Goal: Complete application form

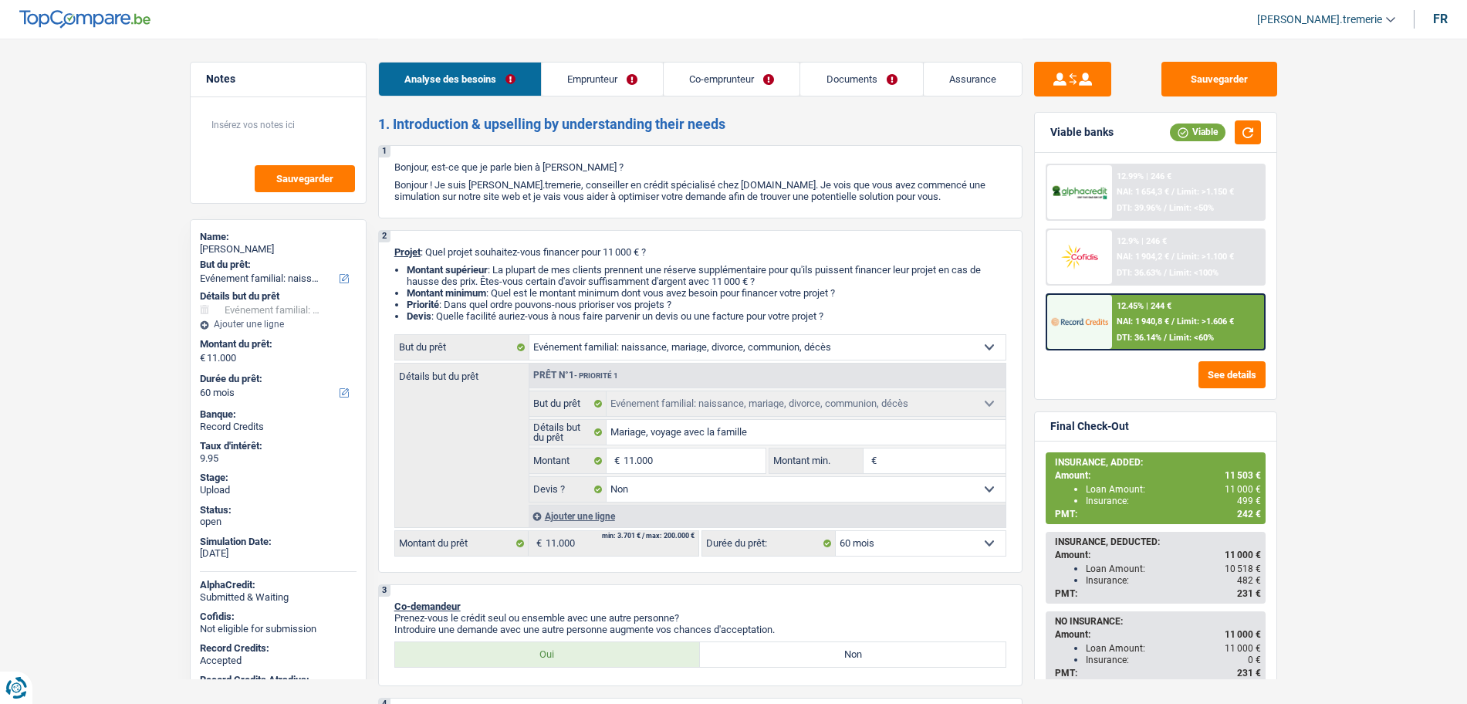
select select "familyEvent"
select select "60"
select select "familyEvent"
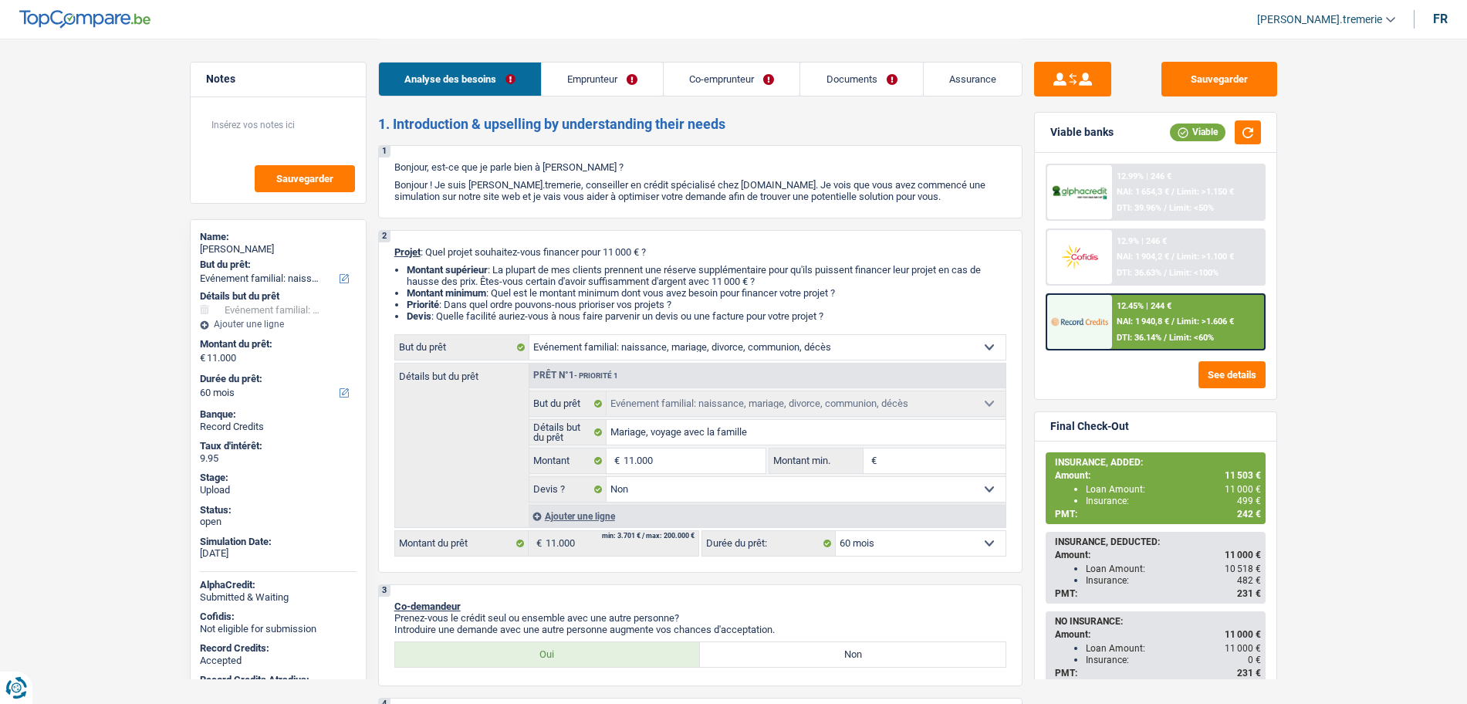
select select "false"
select select "60"
select select "privateEmployee"
select select "housewife"
select select "netSalary"
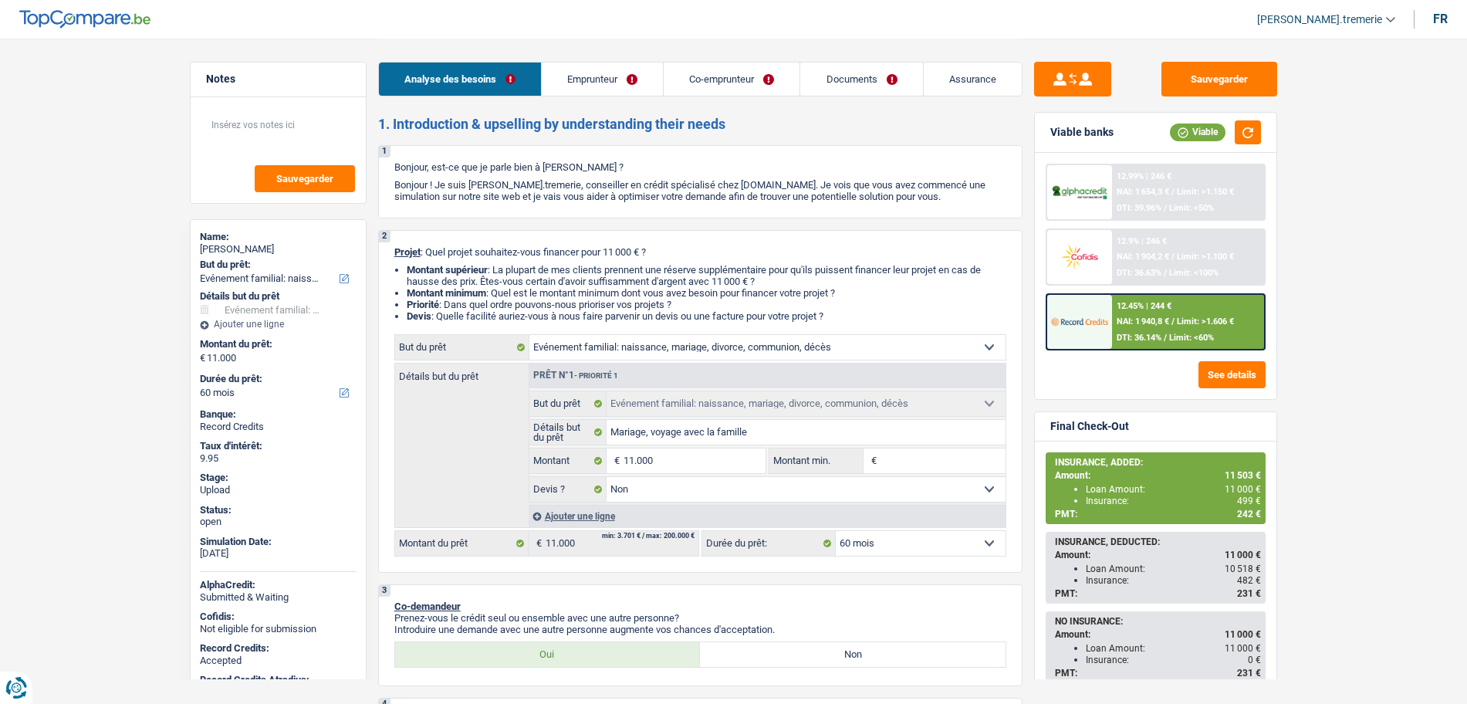
select select "mealVouchers"
select select "familyAllowances"
select select "rents"
select select "personalLoan"
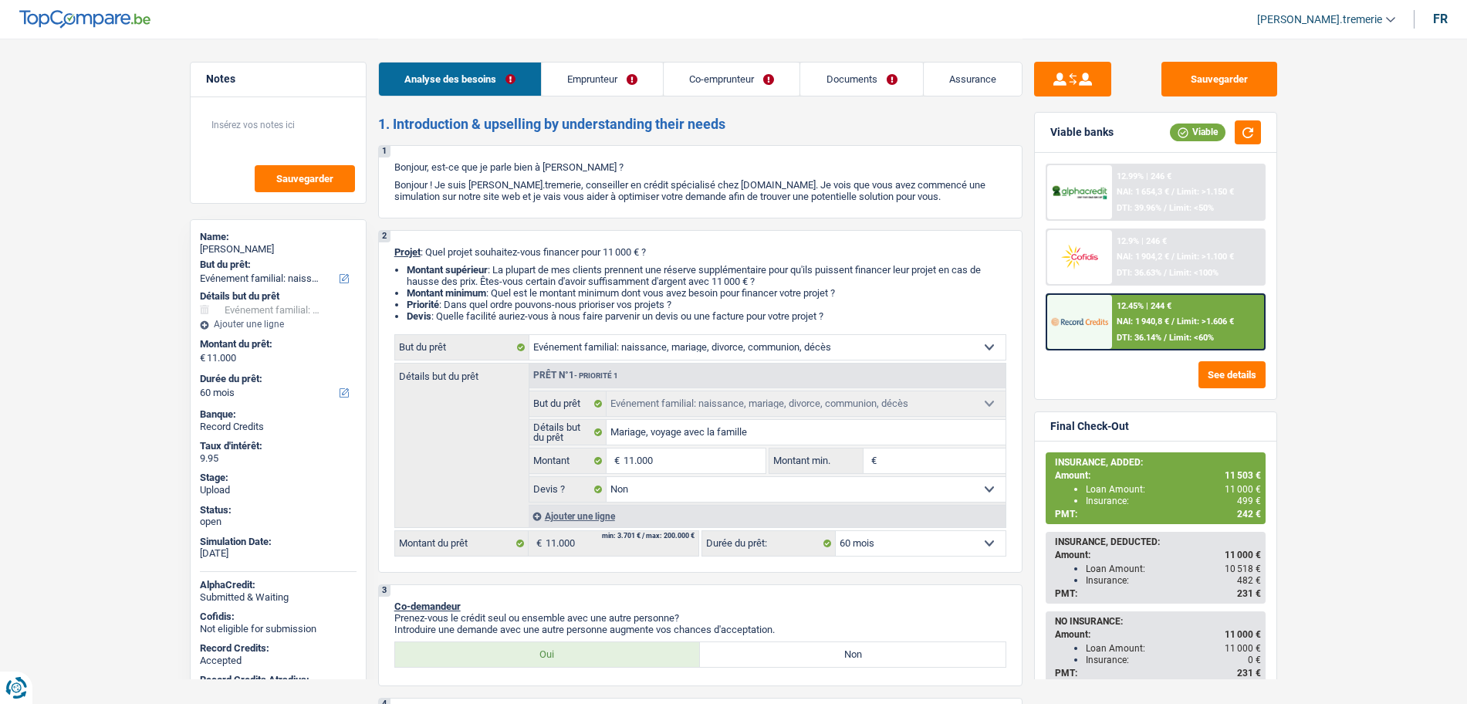
select select "loanRepayment"
select select "84"
select select "familyEvent"
select select "false"
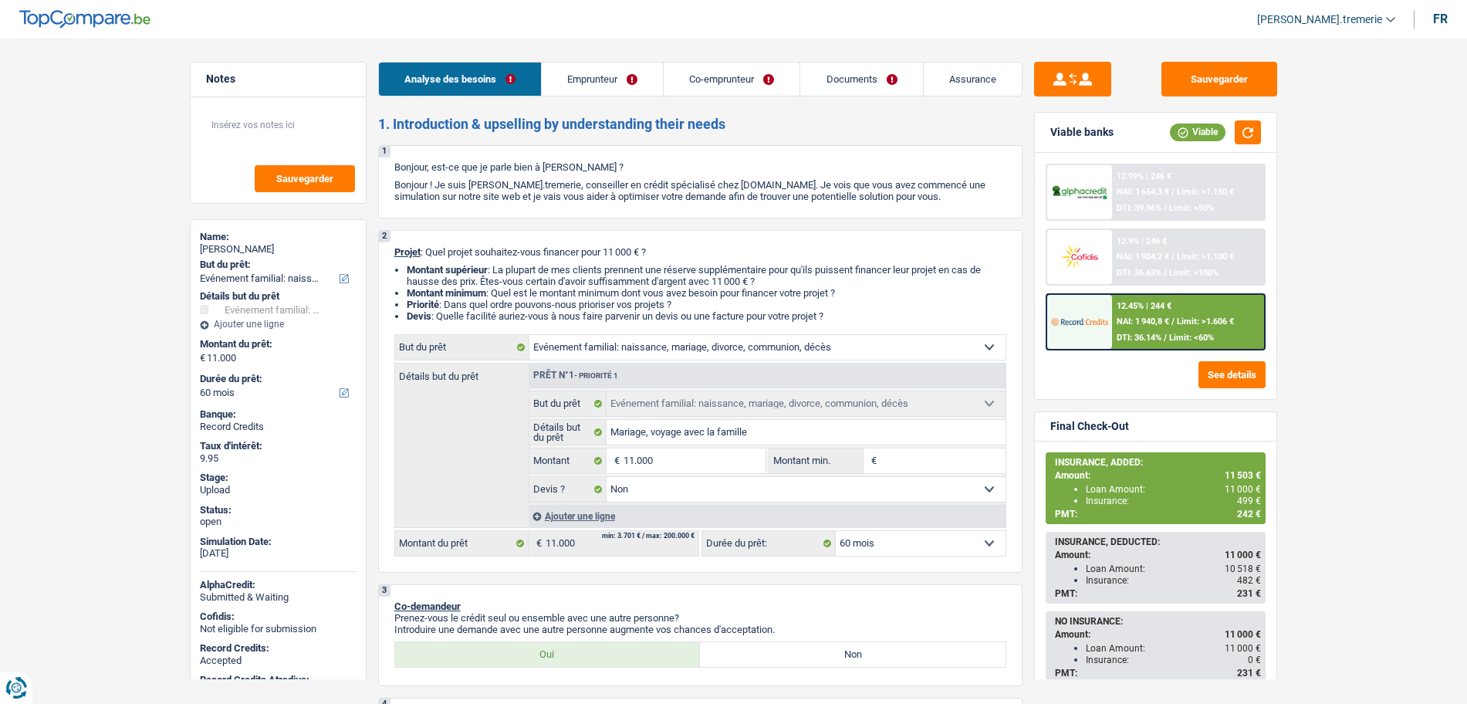
select select "60"
click at [618, 68] on link "Emprunteur" at bounding box center [602, 79] width 121 height 33
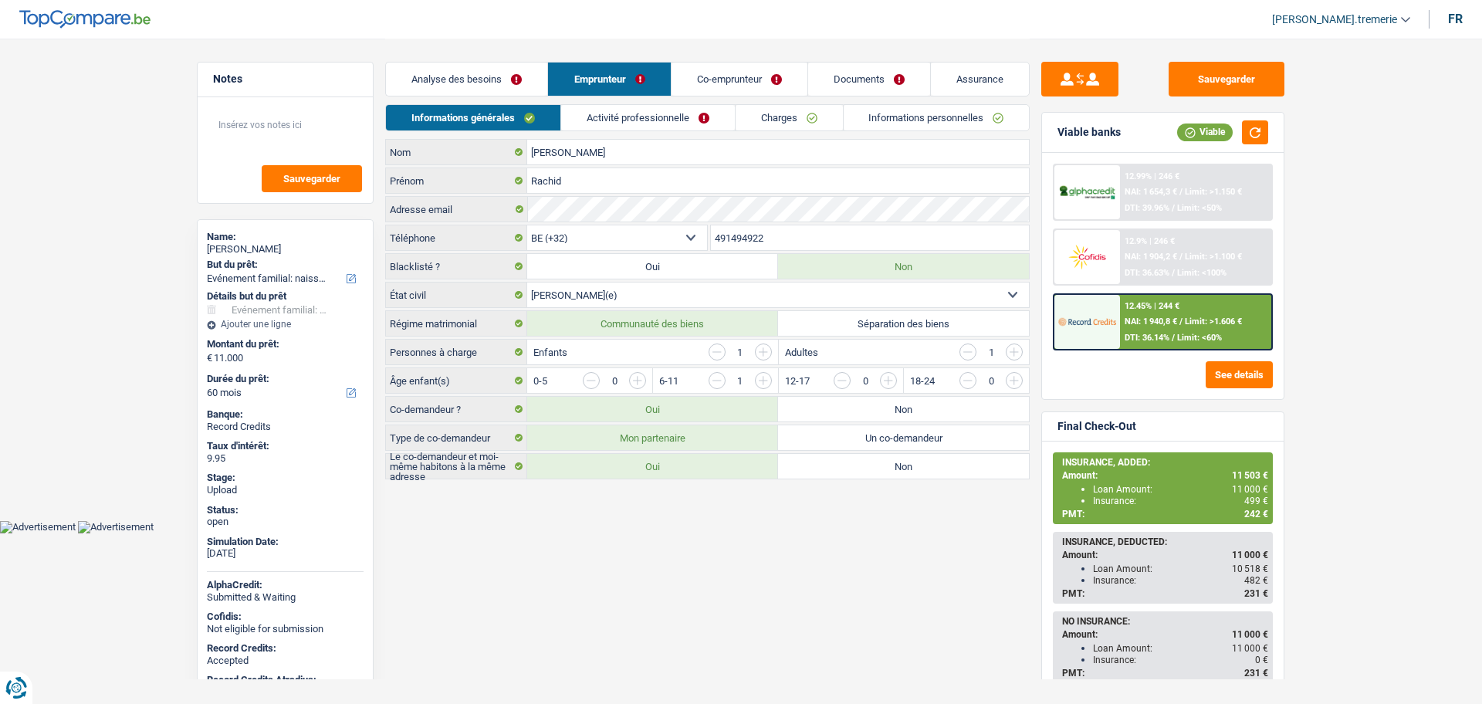
click at [1216, 333] on span "Limit: <60%" at bounding box center [1199, 338] width 45 height 10
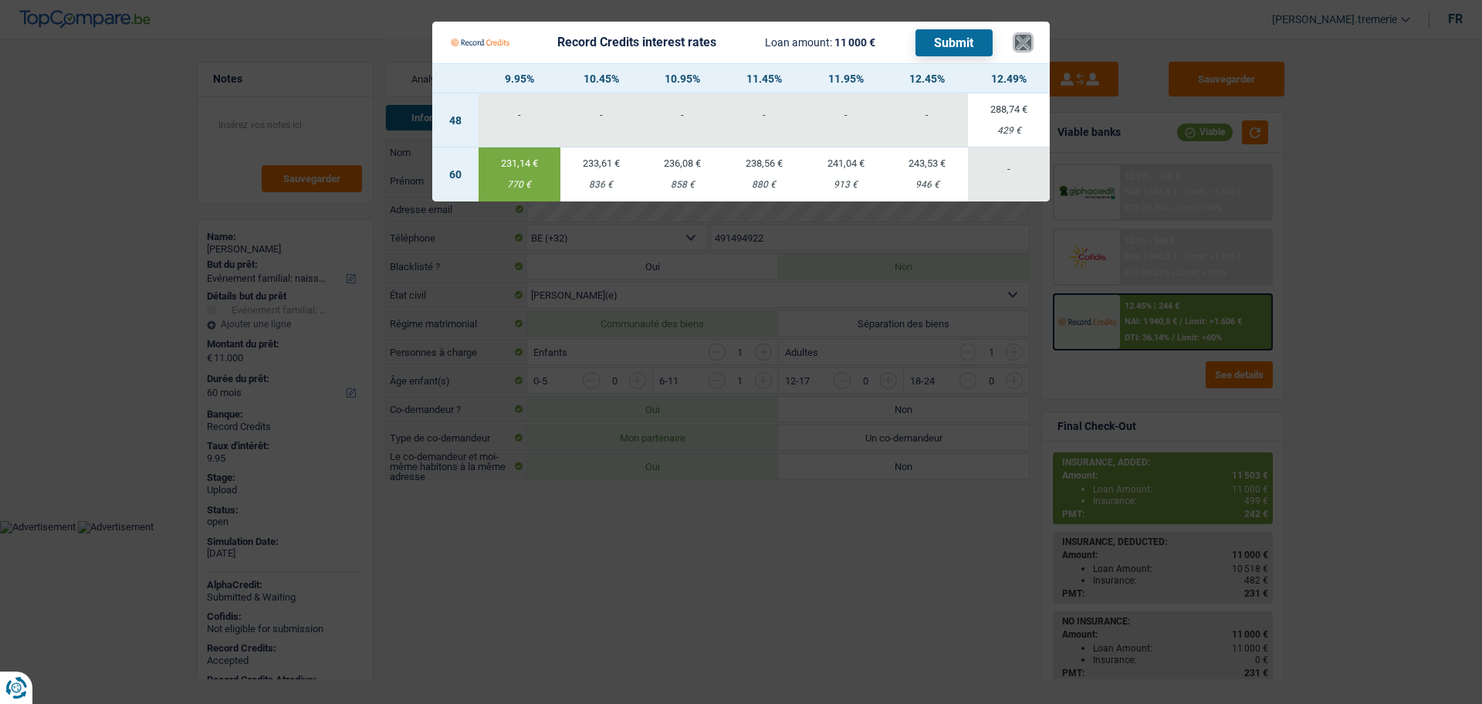
click at [1025, 45] on button "×" at bounding box center [1023, 42] width 16 height 15
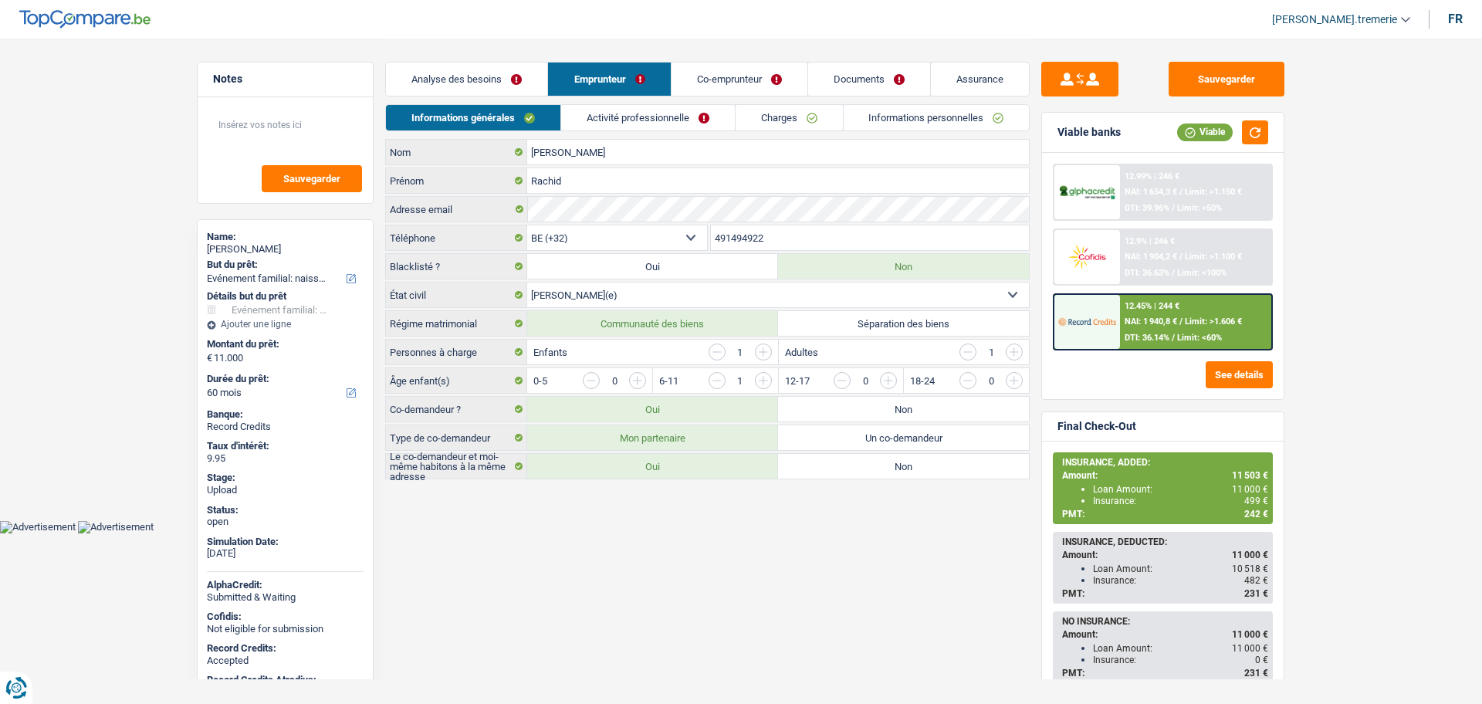
click at [1134, 333] on span "DTI: 36.14%" at bounding box center [1147, 338] width 45 height 10
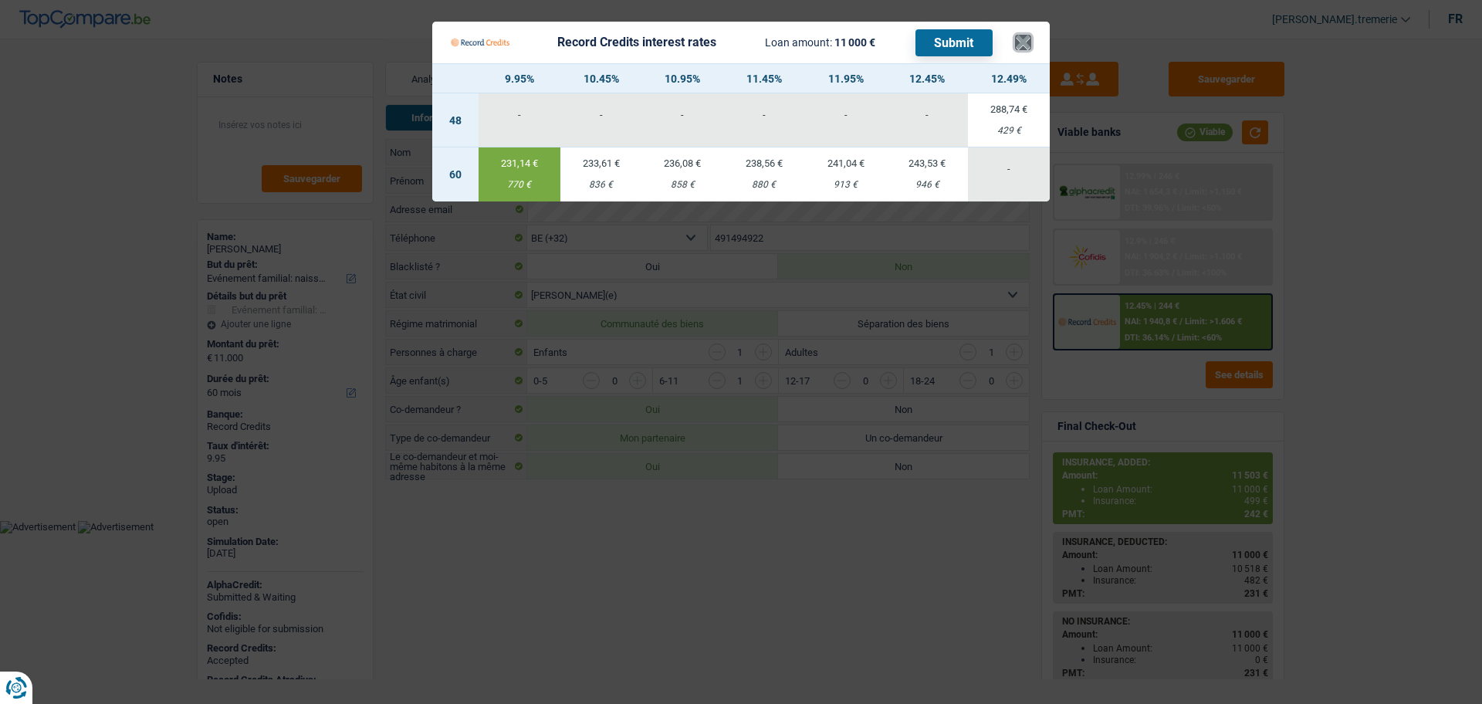
click at [1025, 42] on button "×" at bounding box center [1023, 42] width 16 height 15
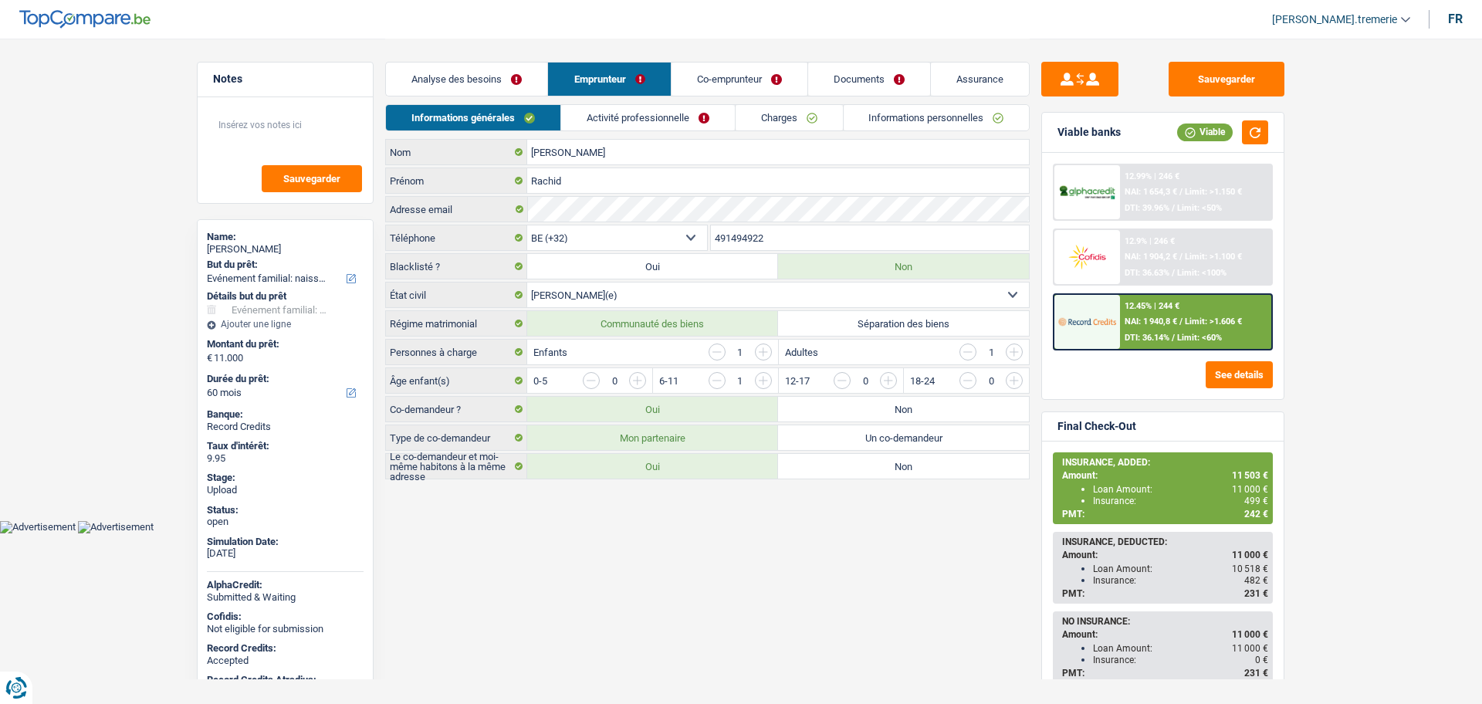
click at [634, 120] on link "Activité professionnelle" at bounding box center [648, 117] width 174 height 25
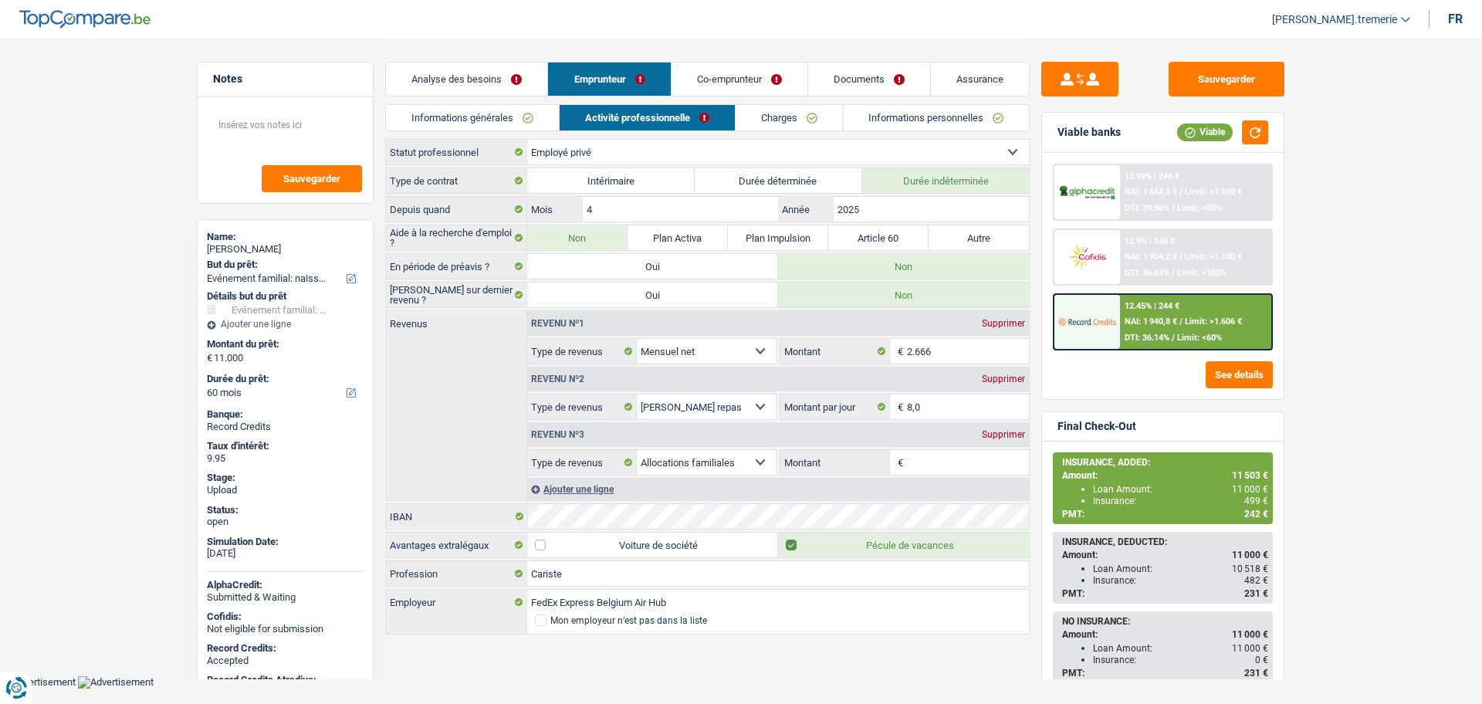
click at [975, 83] on link "Assurance" at bounding box center [980, 79] width 98 height 33
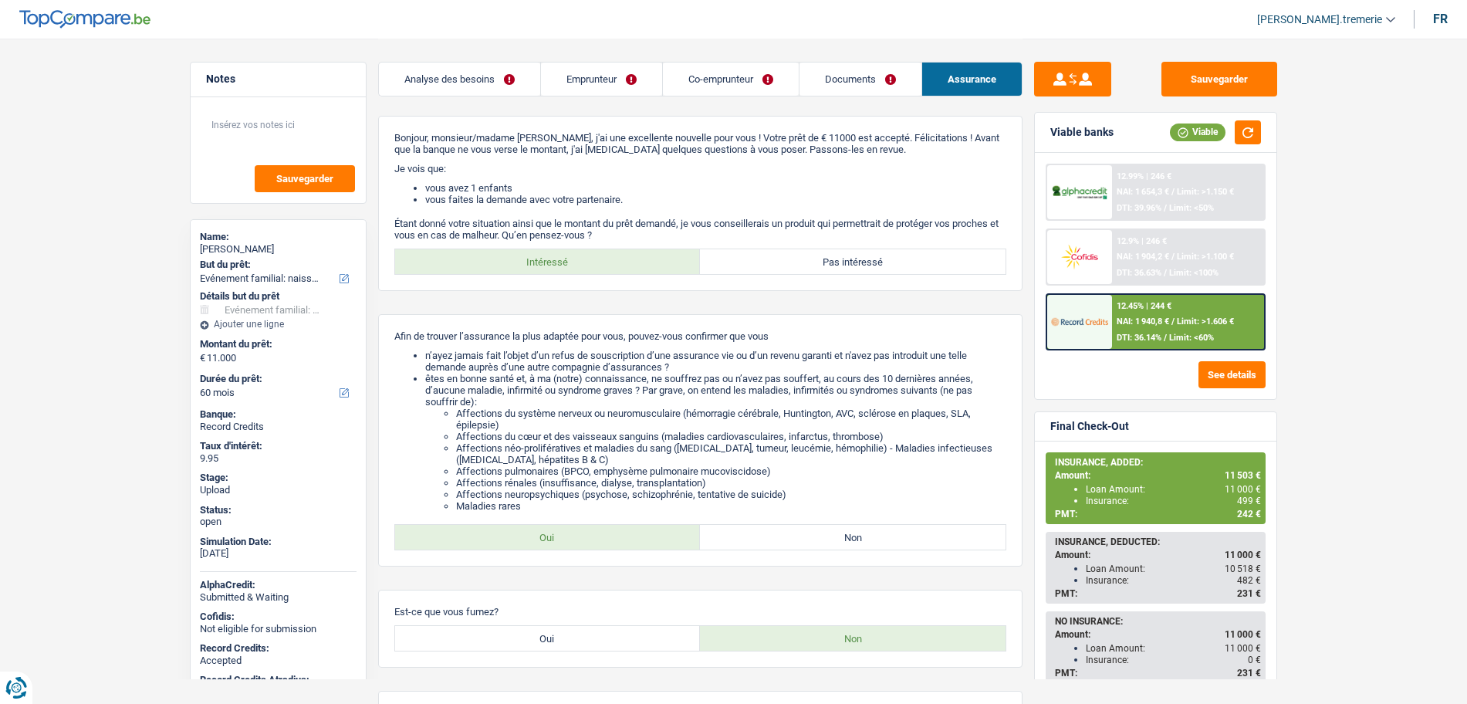
click at [1133, 306] on div "12.45% | 244 €" at bounding box center [1144, 306] width 55 height 10
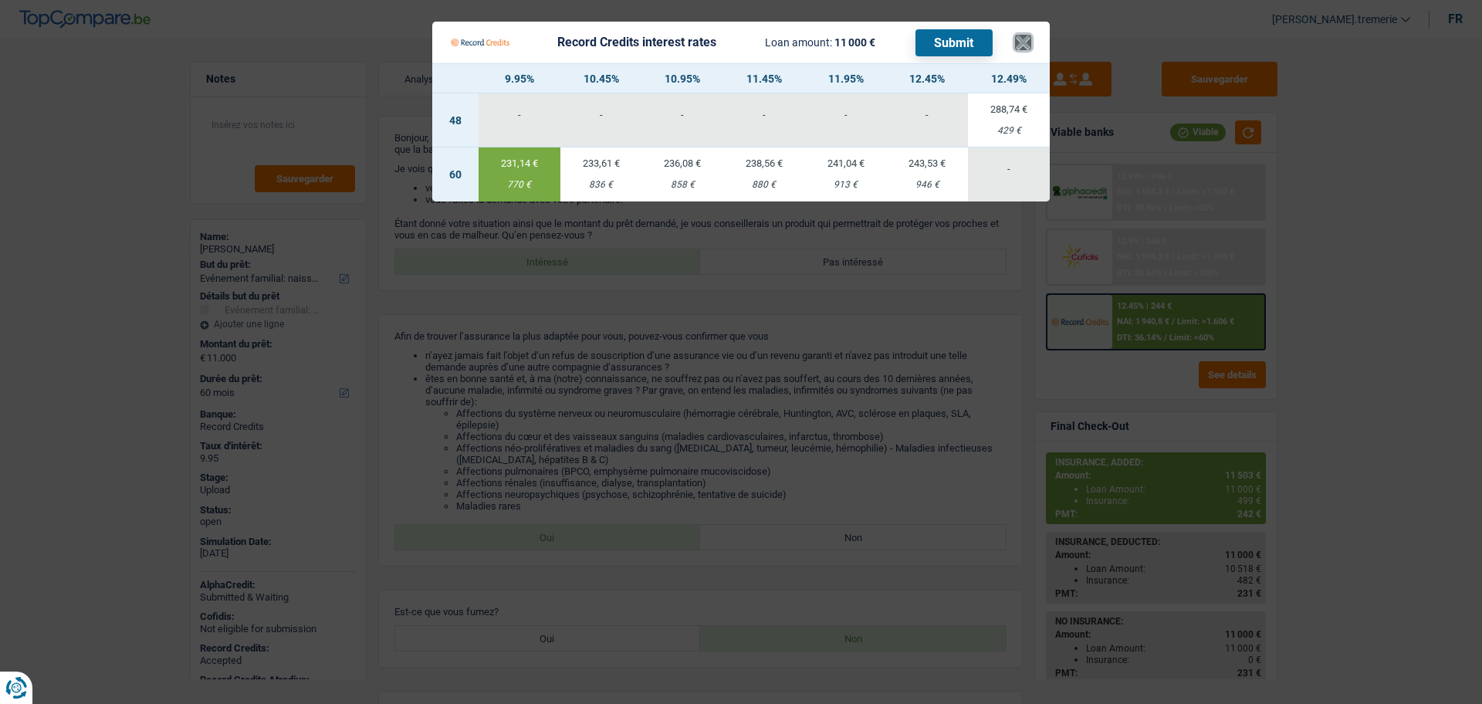
click at [1026, 46] on button "×" at bounding box center [1023, 42] width 16 height 15
